Goal: Task Accomplishment & Management: Manage account settings

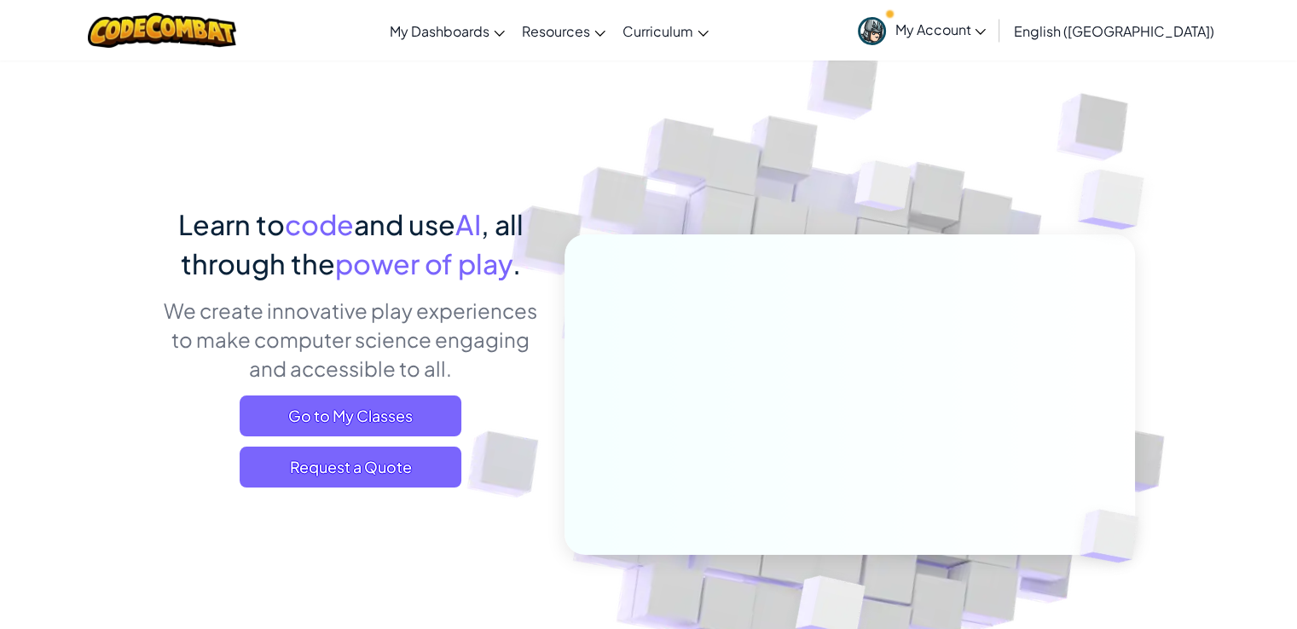
click at [0, 0] on link "CodeCombat Teacher Dashboard" at bounding box center [0, 0] width 0 height 0
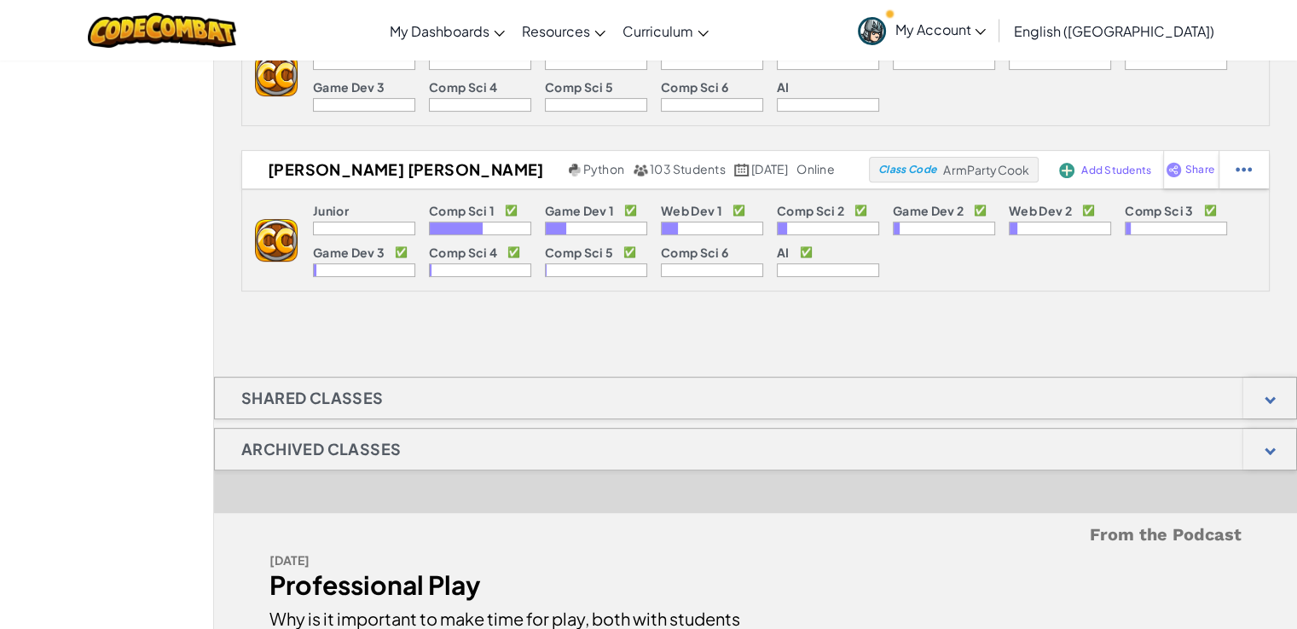
scroll to position [605, 0]
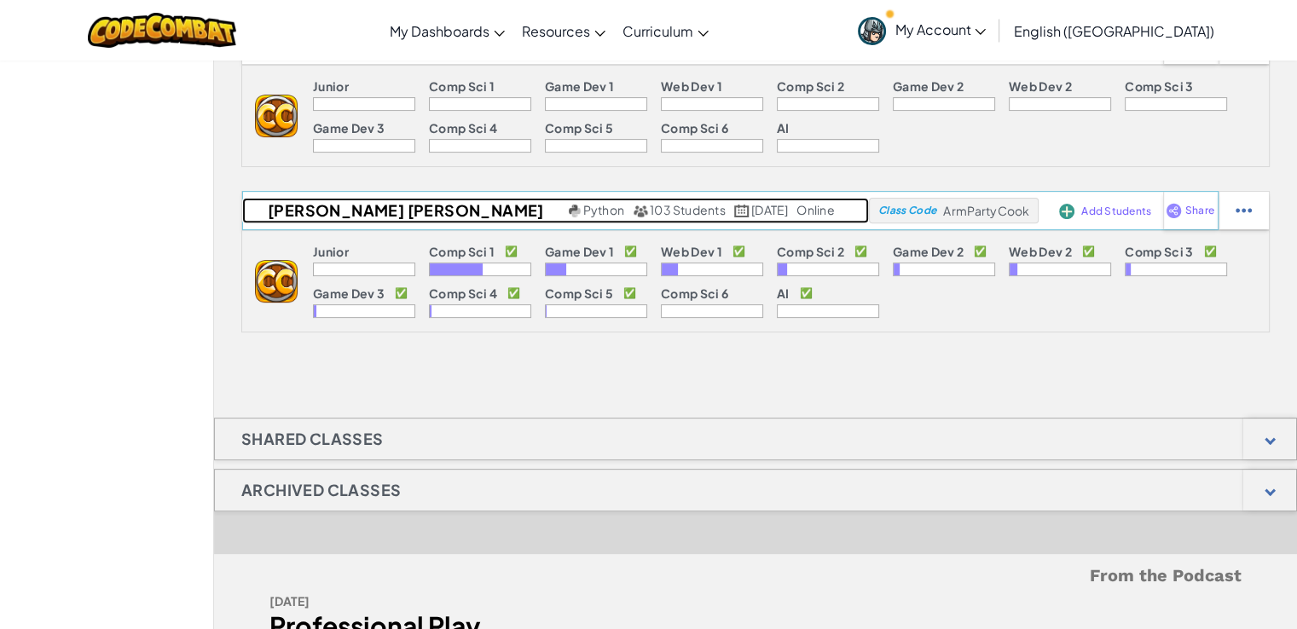
click at [376, 199] on h2 "[PERSON_NAME] [PERSON_NAME]" at bounding box center [403, 211] width 322 height 26
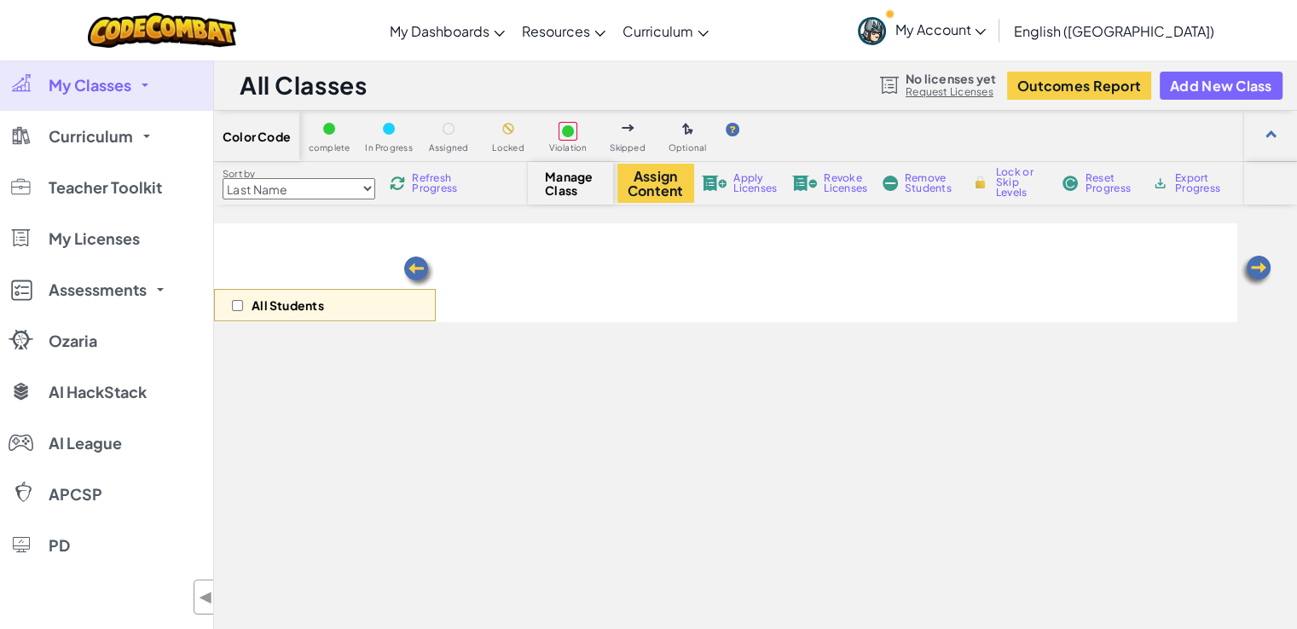
select select "560f1a9f22961295f9427742"
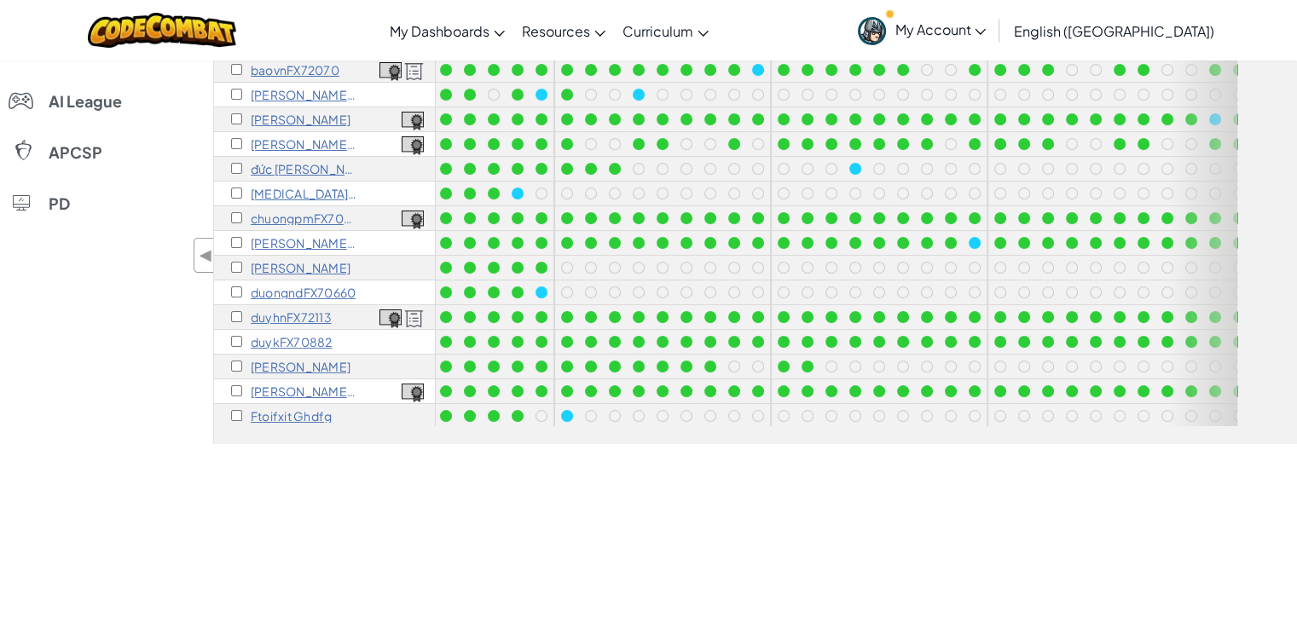
scroll to position [101, 26]
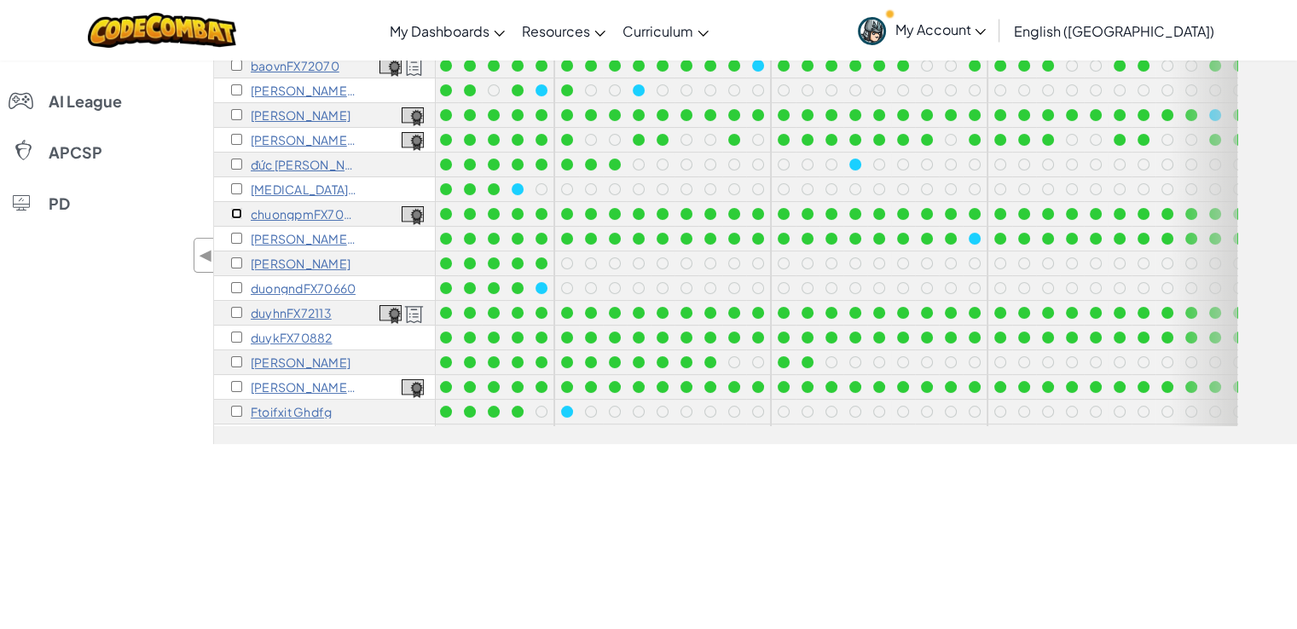
click at [239, 216] on input "checkbox" at bounding box center [236, 213] width 11 height 11
checkbox input "true"
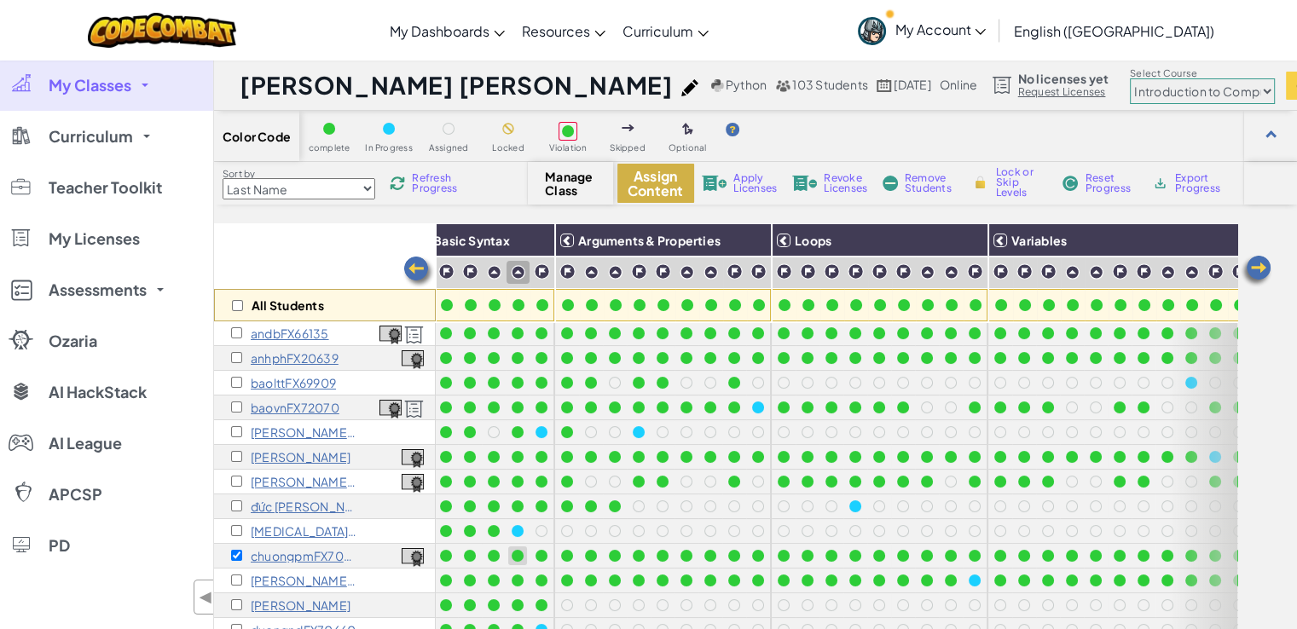
click at [635, 188] on button "Assign Content" at bounding box center [655, 183] width 77 height 39
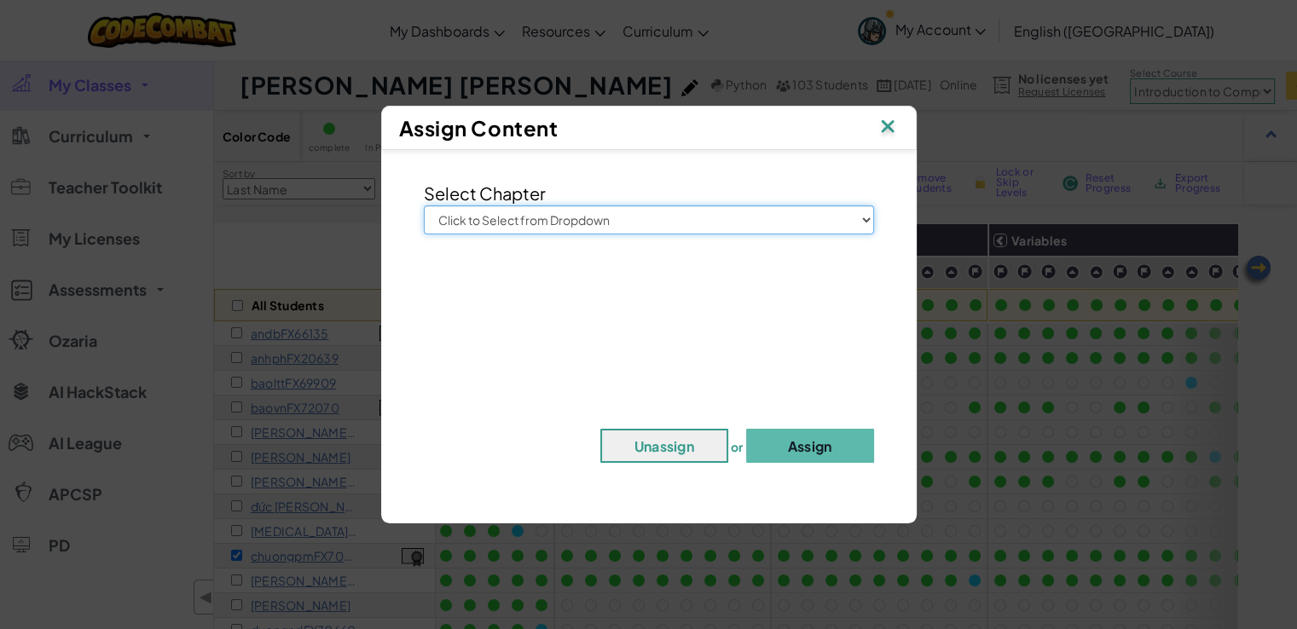
click at [644, 217] on select "Click to Select from Dropdown Junior Introduction to Computer Science Game Deve…" at bounding box center [649, 219] width 450 height 29
select select "Web Development 1"
click at [424, 205] on select "Click to Select from Dropdown Junior Introduction to Computer Science Game Deve…" at bounding box center [649, 219] width 450 height 29
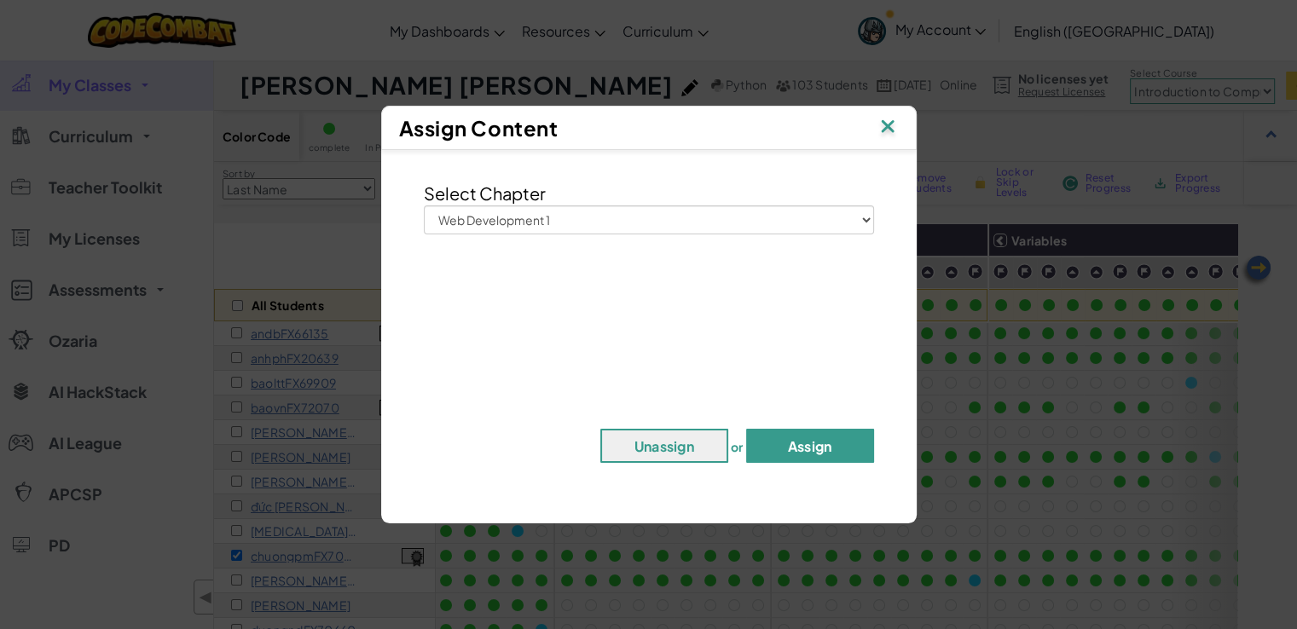
click at [800, 437] on button "Assign" at bounding box center [810, 446] width 128 height 34
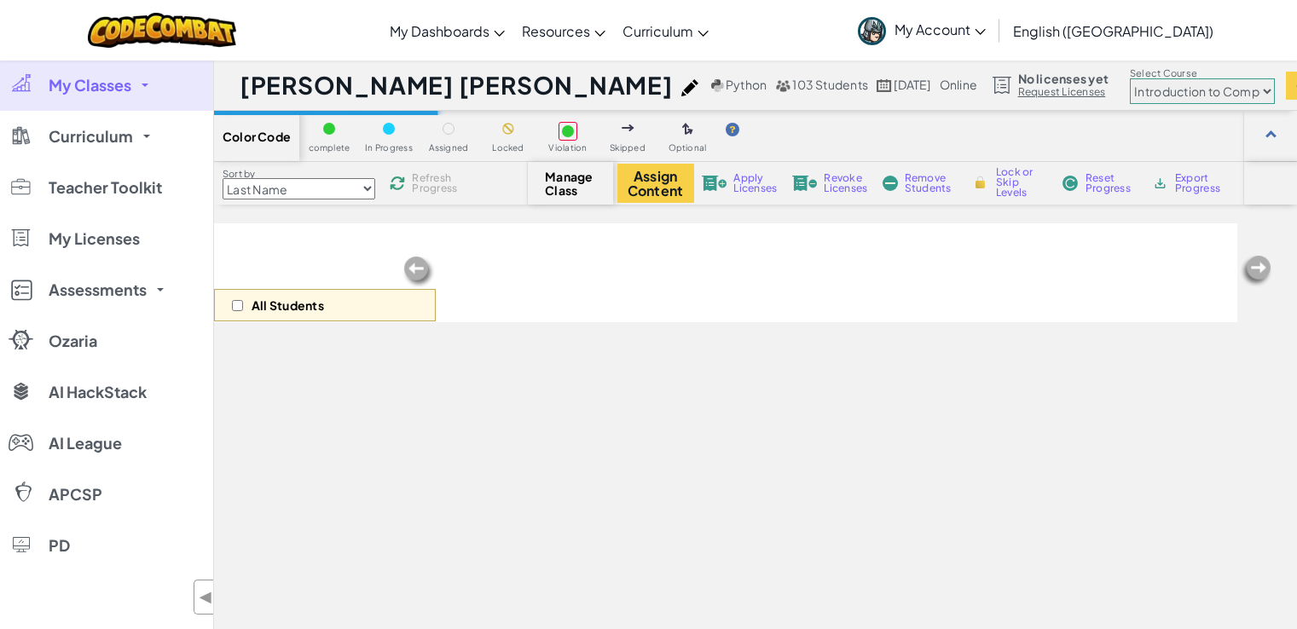
select select "560f1a9f22961295f9427742"
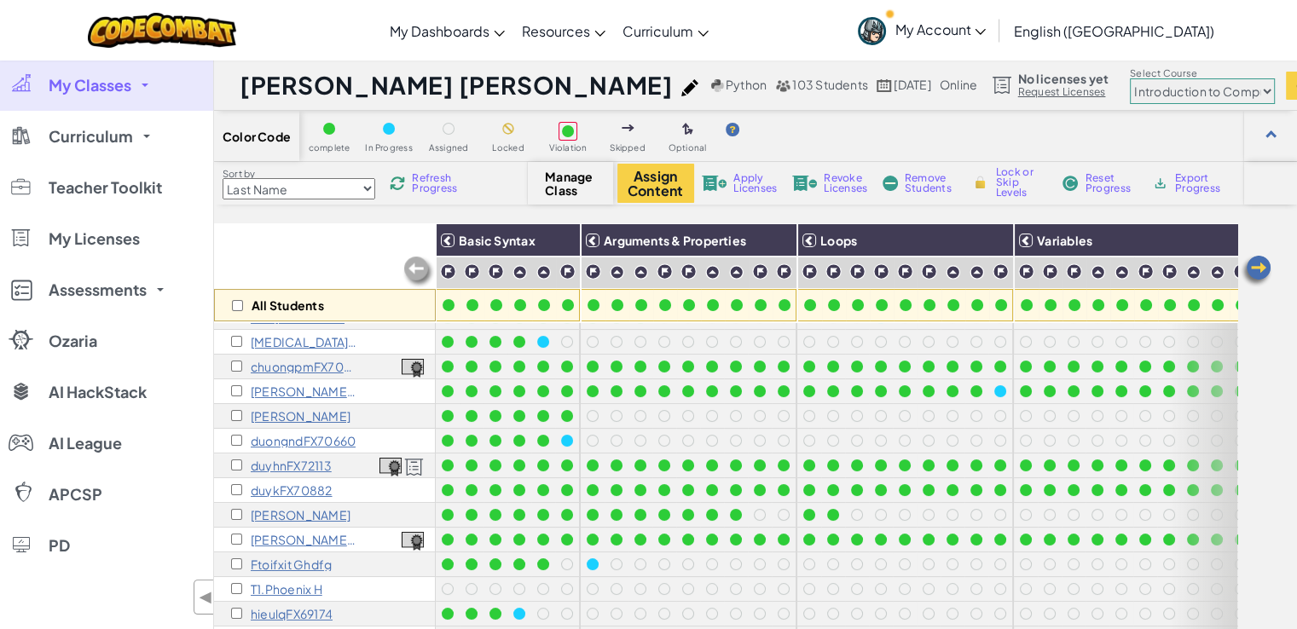
scroll to position [396, 0]
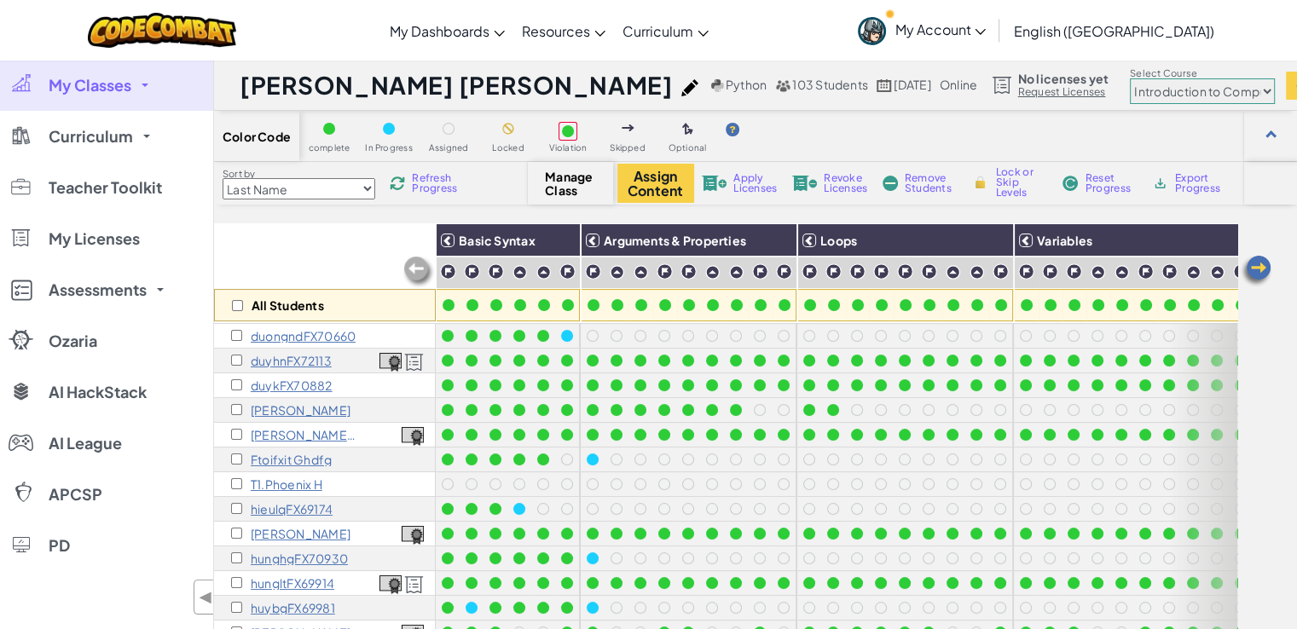
click at [239, 382] on div "duykFX70882" at bounding box center [325, 385] width 222 height 25
click at [239, 382] on input "checkbox" at bounding box center [236, 384] width 11 height 11
checkbox input "true"
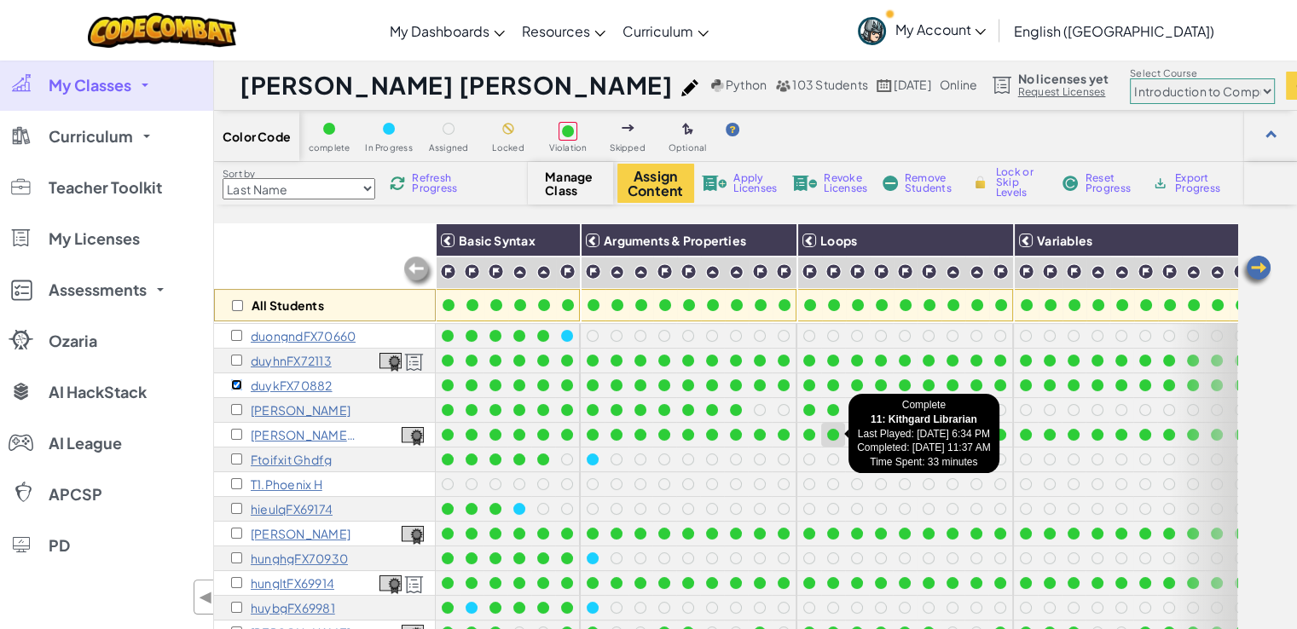
scroll to position [396, 124]
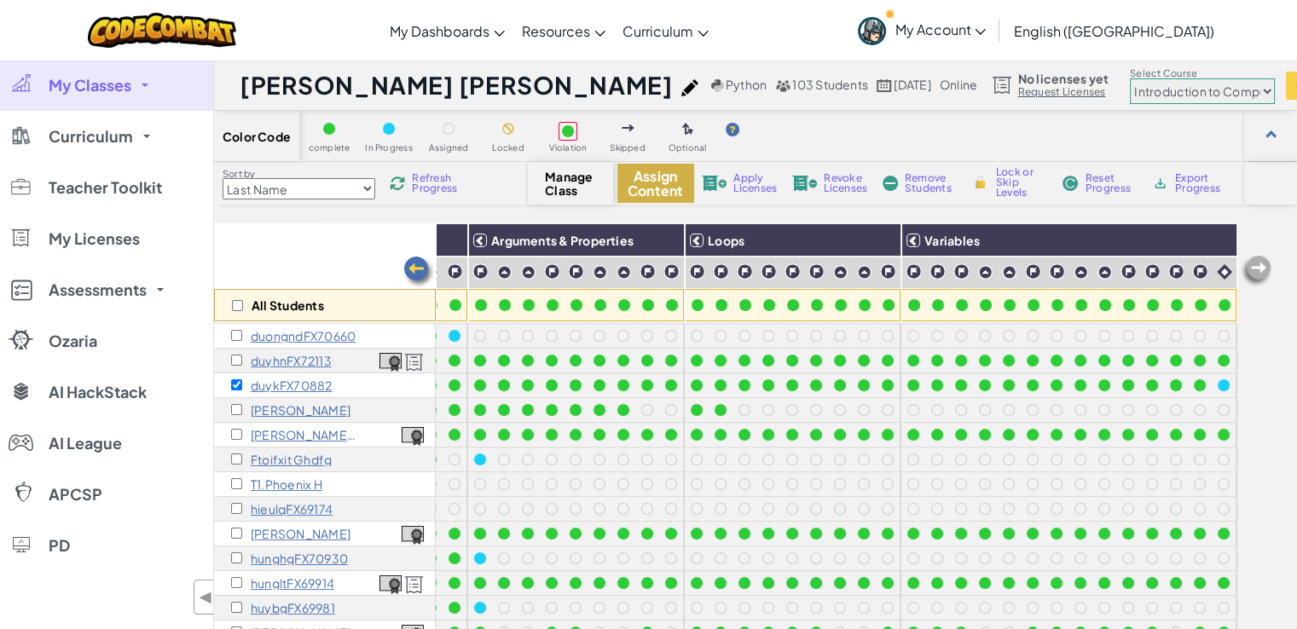
click at [641, 174] on button "Assign Content" at bounding box center [655, 183] width 77 height 39
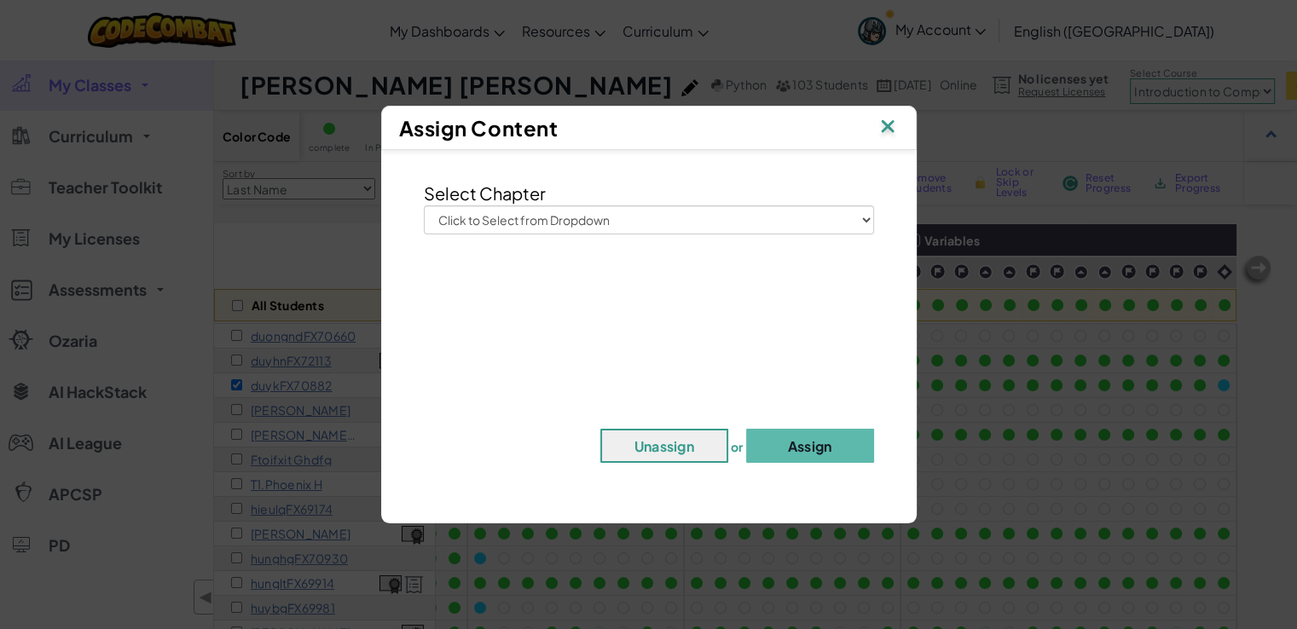
click at [646, 204] on div "Select Chapter Click to Select from Dropdown Junior Introduction to Computer Sc…" at bounding box center [649, 208] width 476 height 54
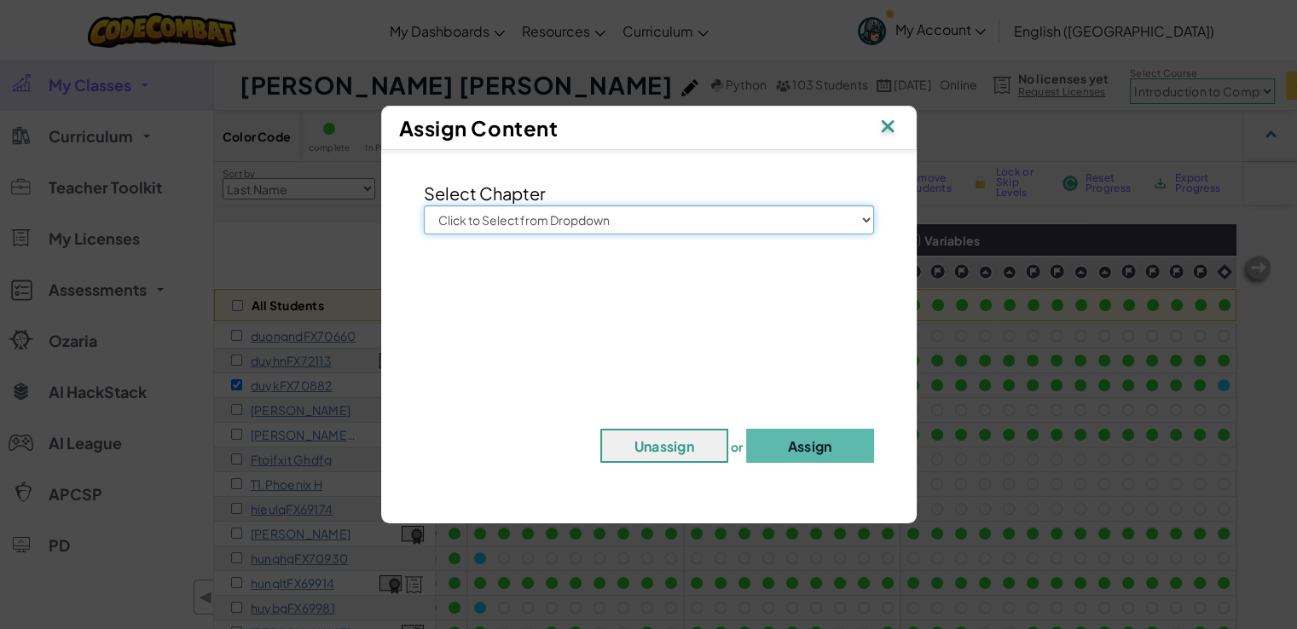
click at [647, 210] on select "Click to Select from Dropdown Junior Introduction to Computer Science Game Deve…" at bounding box center [649, 219] width 450 height 29
select select "Web Development 1"
click at [424, 205] on select "Click to Select from Dropdown Junior Introduction to Computer Science Game Deve…" at bounding box center [649, 219] width 450 height 29
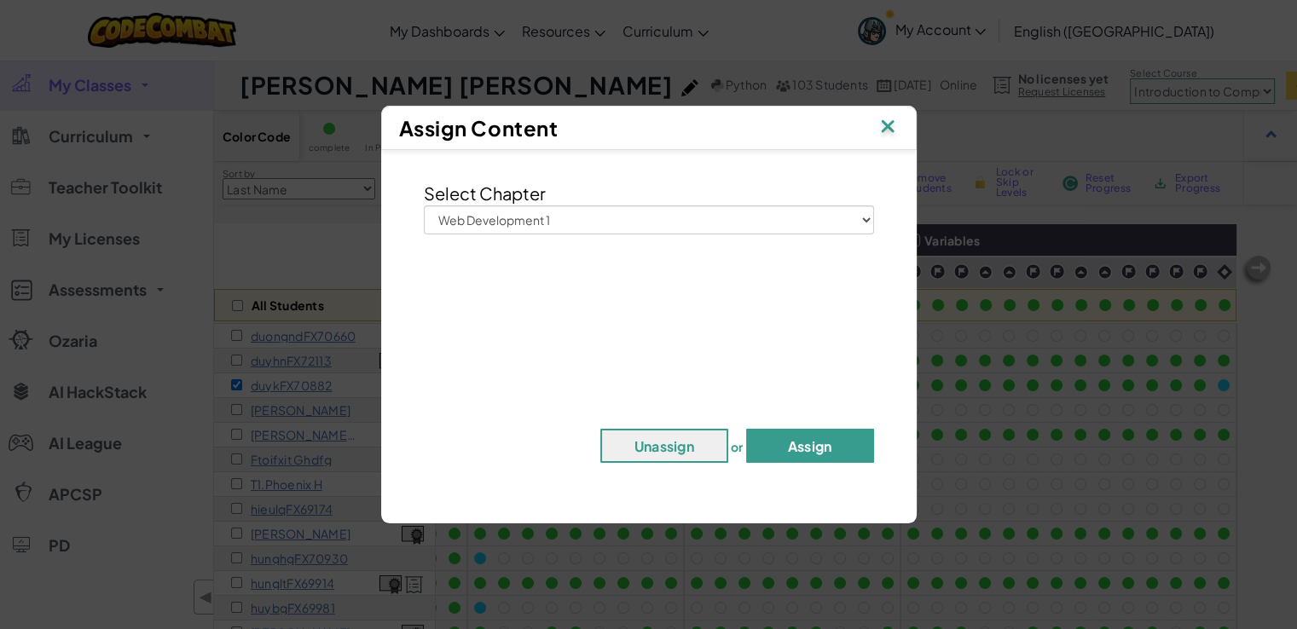
click at [801, 434] on button "Assign" at bounding box center [810, 446] width 128 height 34
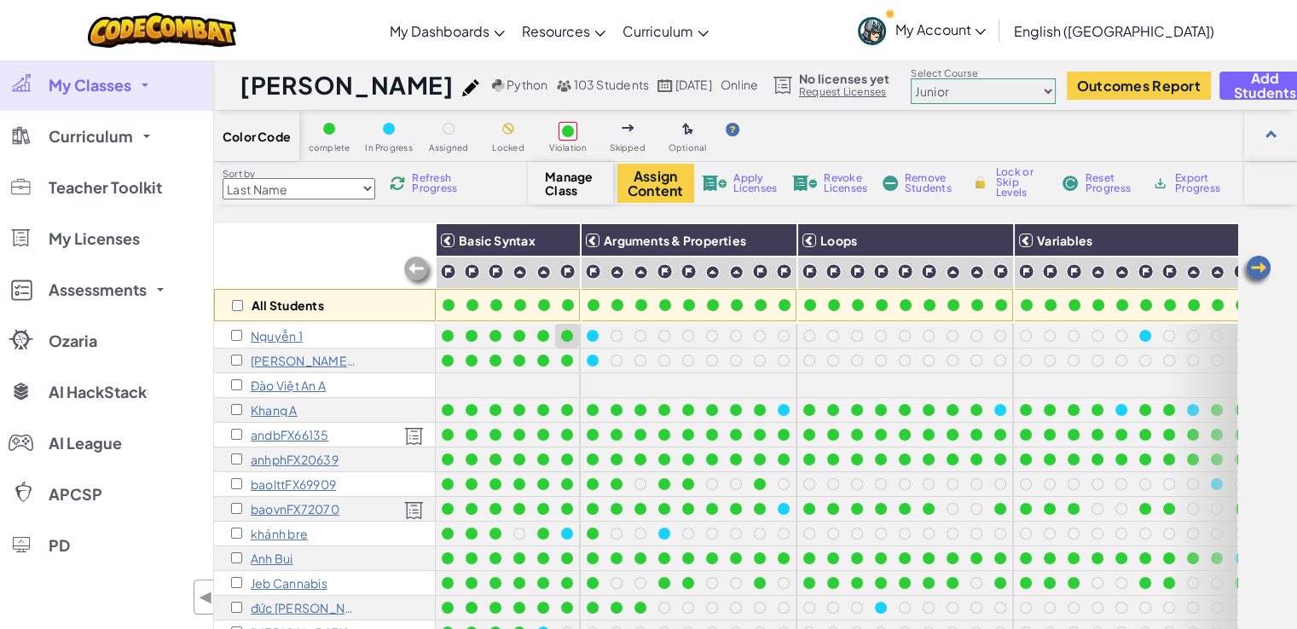
scroll to position [1800, 0]
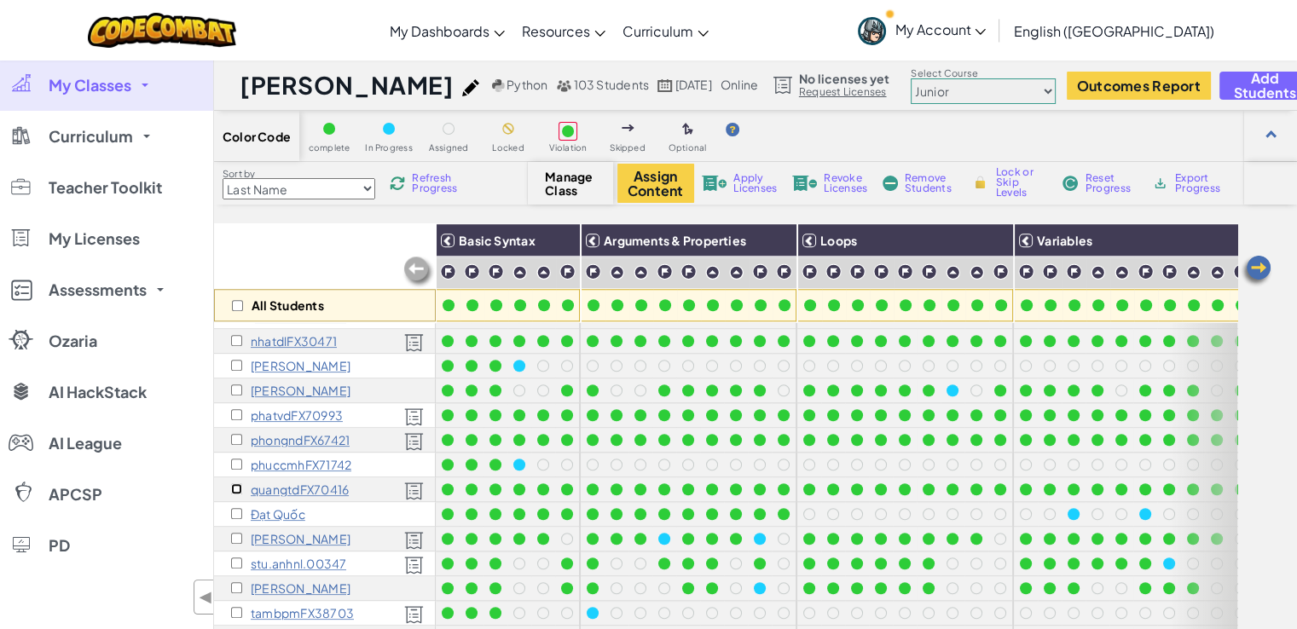
click at [231, 490] on input "checkbox" at bounding box center [236, 488] width 11 height 11
checkbox input "true"
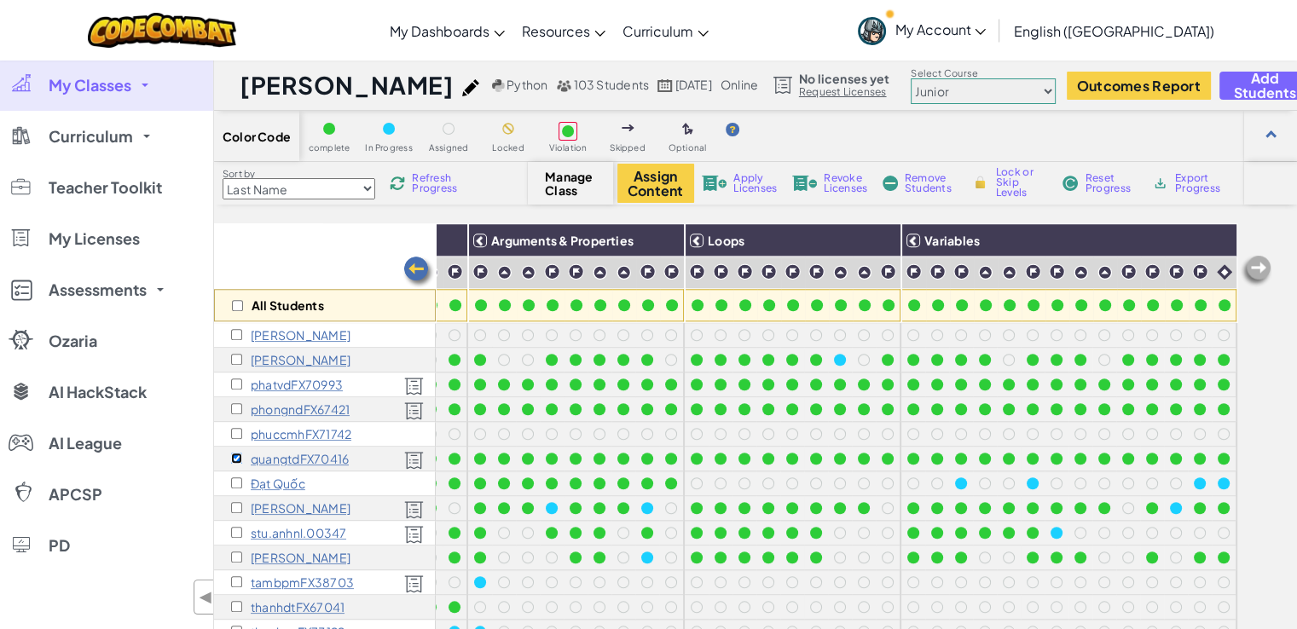
scroll to position [1758, 124]
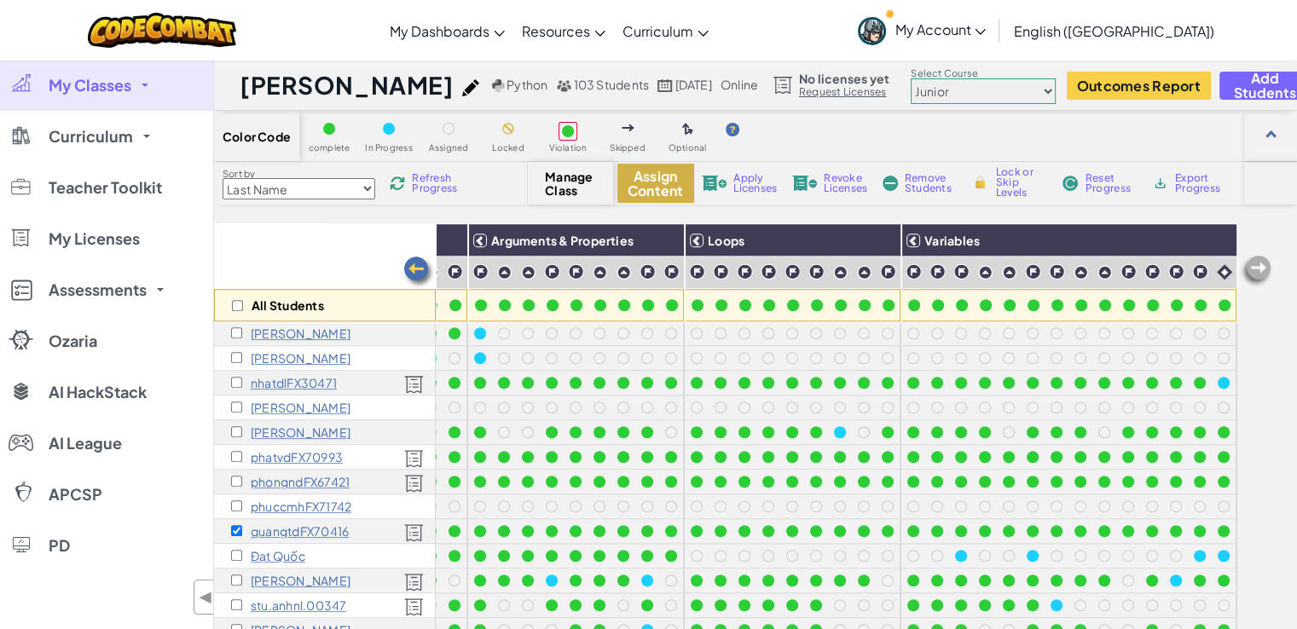
click at [655, 189] on button "Assign Content" at bounding box center [655, 183] width 77 height 39
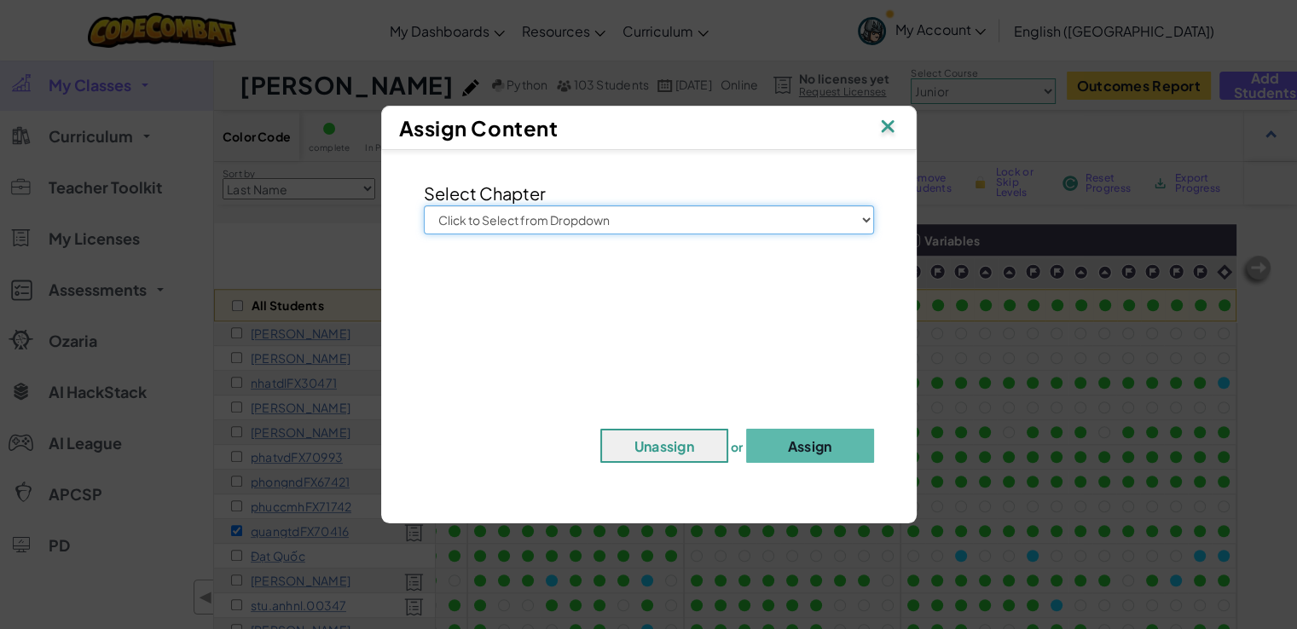
click at [667, 217] on select "Click to Select from Dropdown Junior Introduction to Computer Science Game Deve…" at bounding box center [649, 219] width 450 height 29
select select "Web Development 1"
click at [424, 205] on select "Click to Select from Dropdown Junior Introduction to Computer Science Game Deve…" at bounding box center [649, 219] width 450 height 29
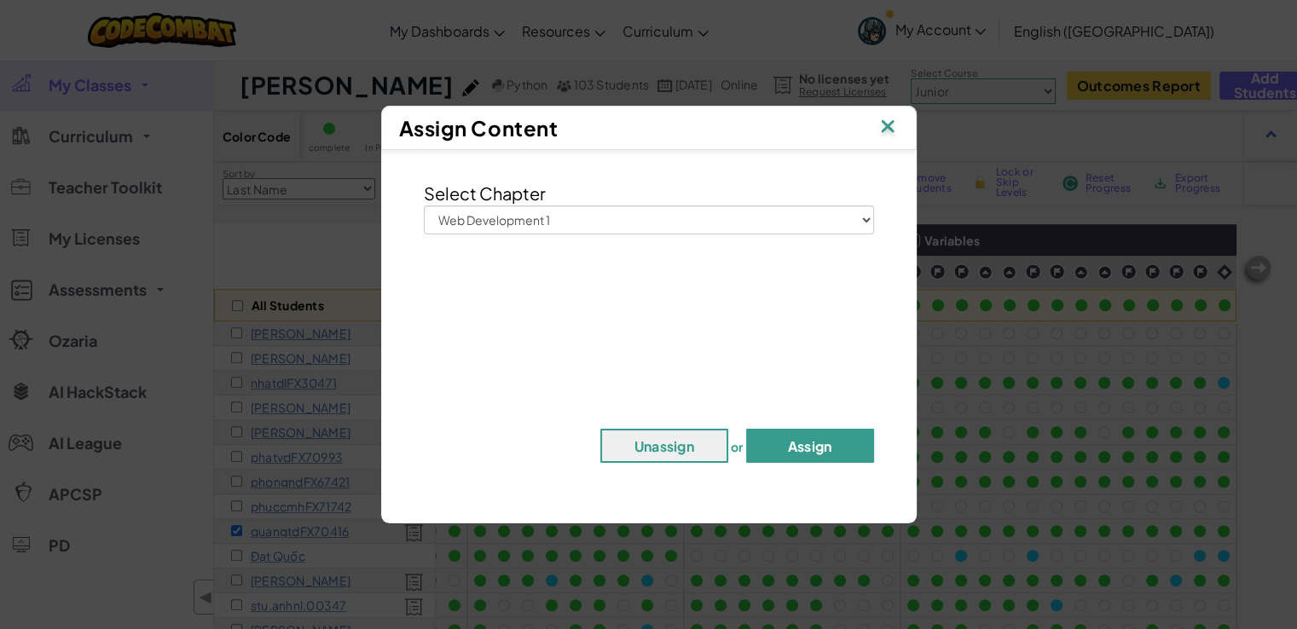
click at [781, 448] on button "Assign" at bounding box center [810, 446] width 128 height 34
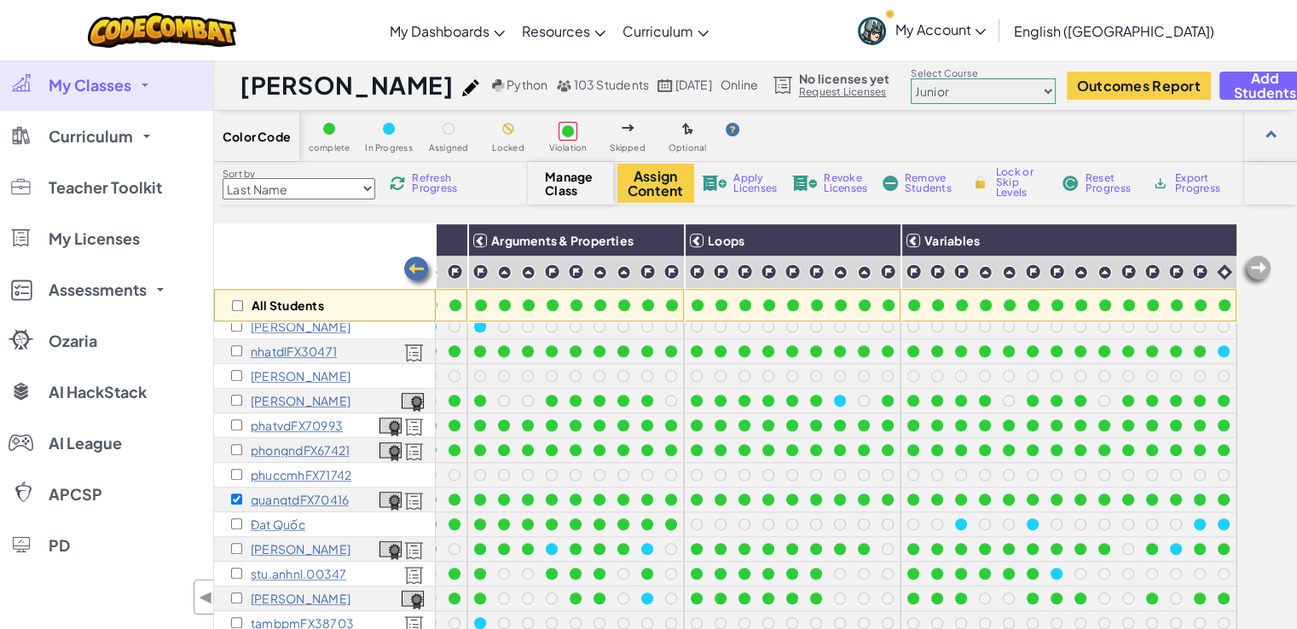
scroll to position [1804, 124]
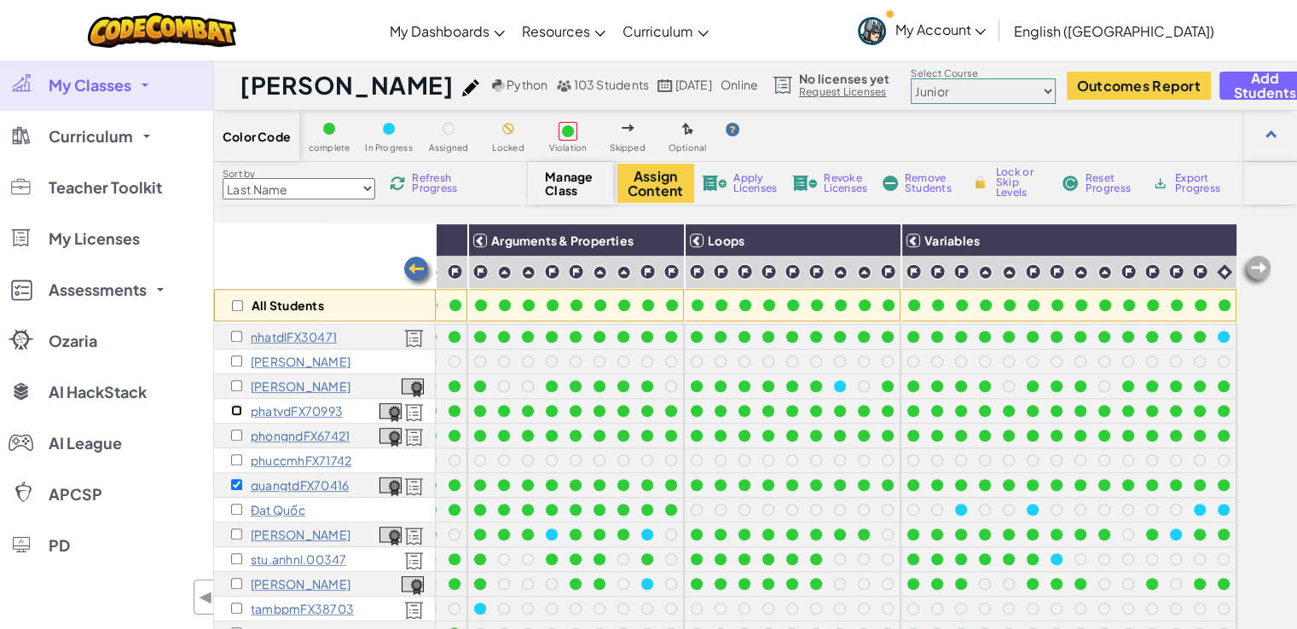
click at [234, 410] on input "checkbox" at bounding box center [236, 410] width 11 height 11
checkbox input "true"
click at [652, 187] on button "Assign Content" at bounding box center [655, 183] width 77 height 39
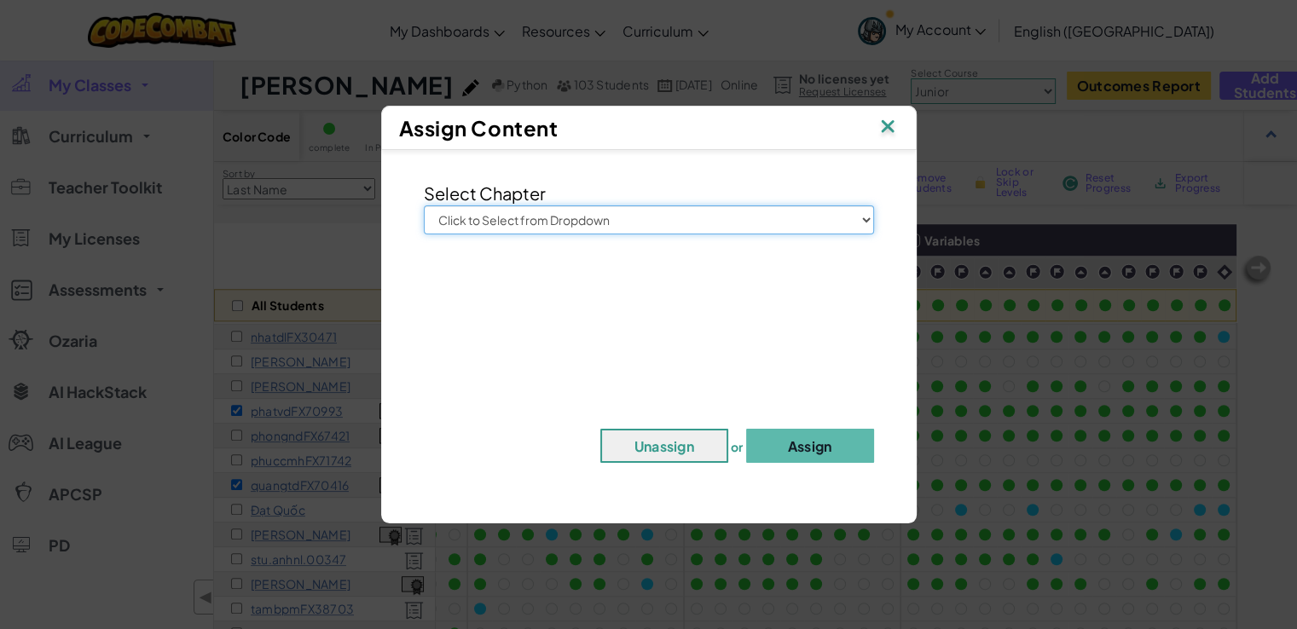
click at [648, 214] on select "Click to Select from Dropdown Junior Introduction to Computer Science Game Deve…" at bounding box center [649, 219] width 450 height 29
select select "Web Development 1"
click at [424, 205] on select "Click to Select from Dropdown Junior Introduction to Computer Science Game Deve…" at bounding box center [649, 219] width 450 height 29
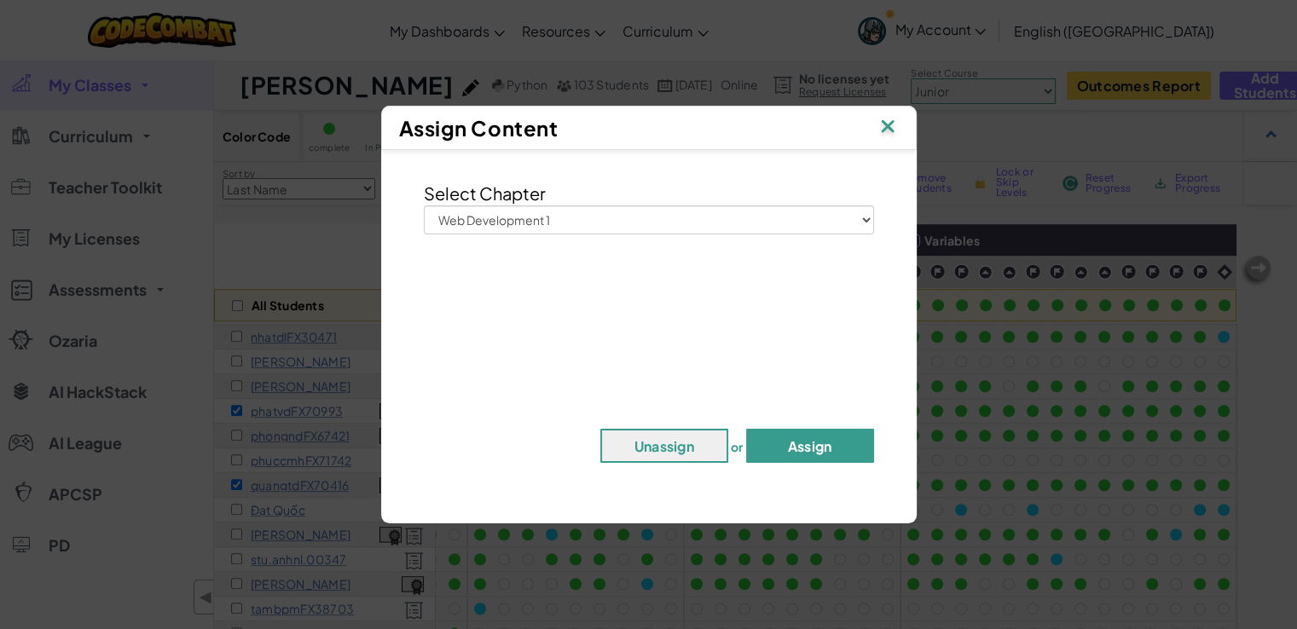
click at [812, 453] on button "Assign" at bounding box center [810, 446] width 128 height 34
